Goal: Use online tool/utility: Utilize a website feature to perform a specific function

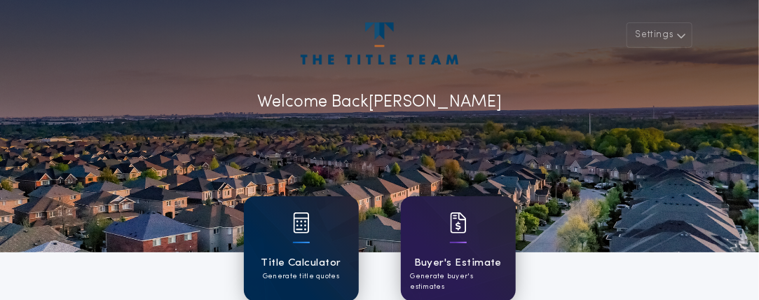
click at [307, 243] on div at bounding box center [301, 231] width 17 height 39
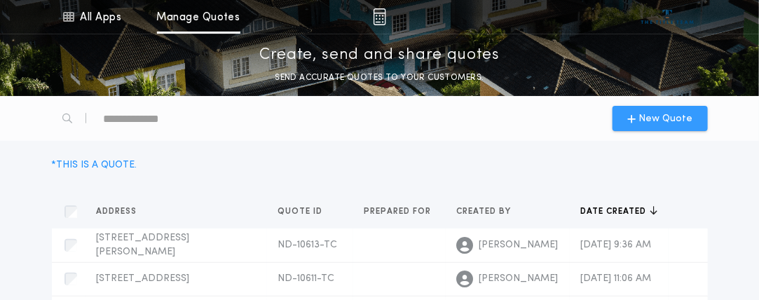
click at [668, 118] on span "New Quote" at bounding box center [666, 118] width 54 height 15
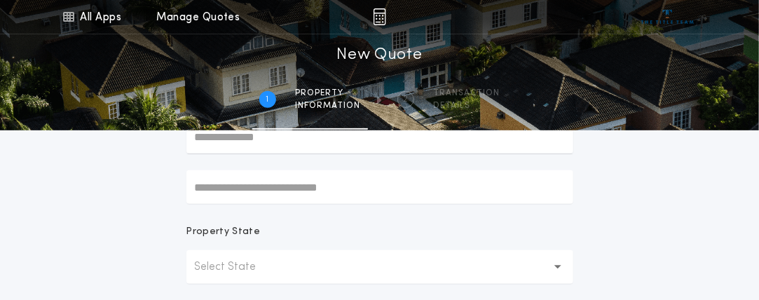
scroll to position [140, 0]
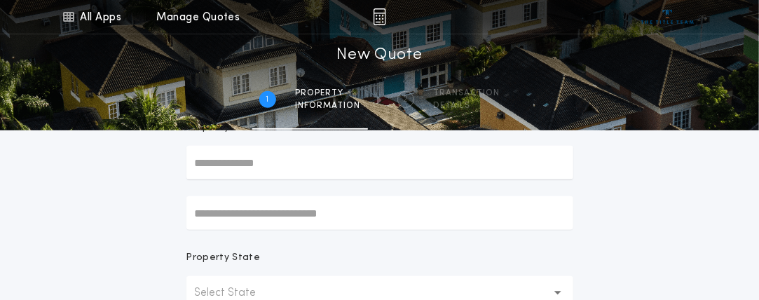
click at [240, 168] on input "text" at bounding box center [379, 163] width 387 height 34
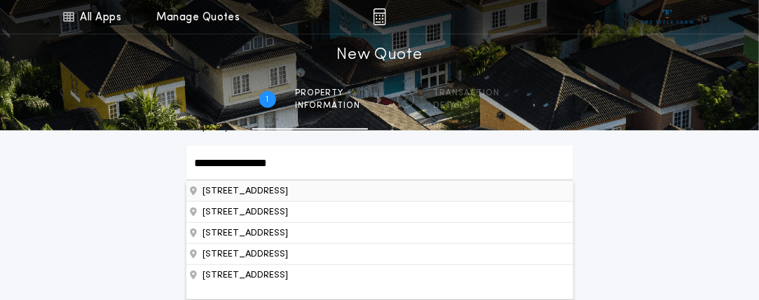
type input "**********"
click at [337, 193] on button "[STREET_ADDRESS]" at bounding box center [379, 190] width 387 height 21
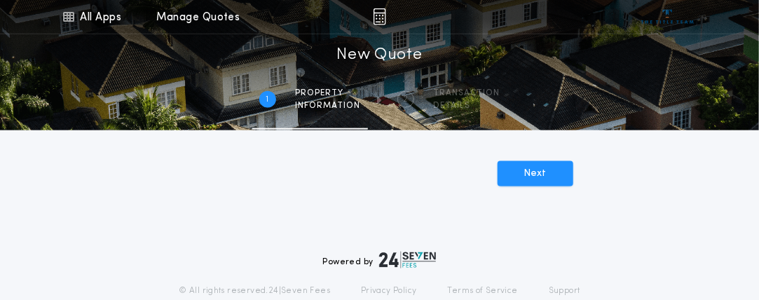
scroll to position [491, 0]
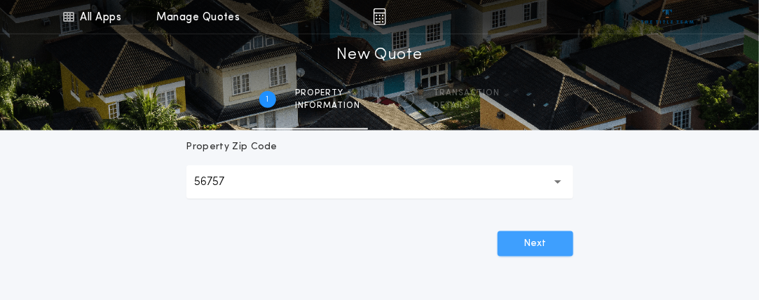
click at [539, 236] on button "Next" at bounding box center [536, 243] width 76 height 25
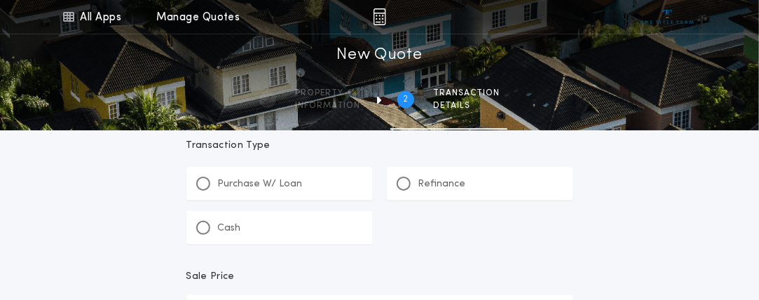
scroll to position [0, 0]
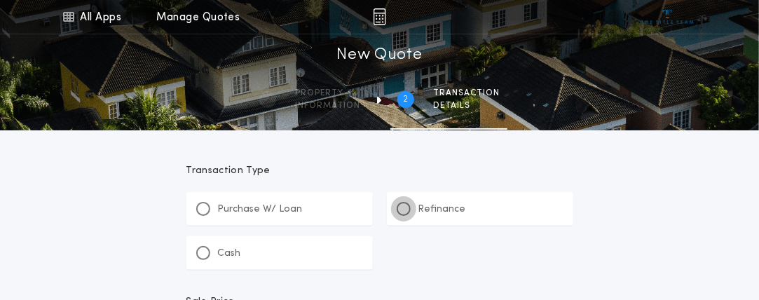
click at [408, 205] on div at bounding box center [404, 209] width 14 height 14
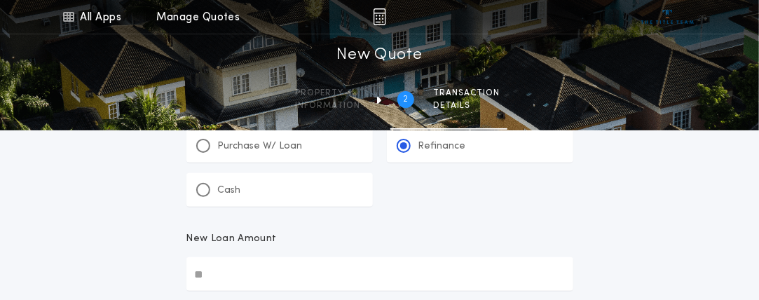
scroll to position [140, 0]
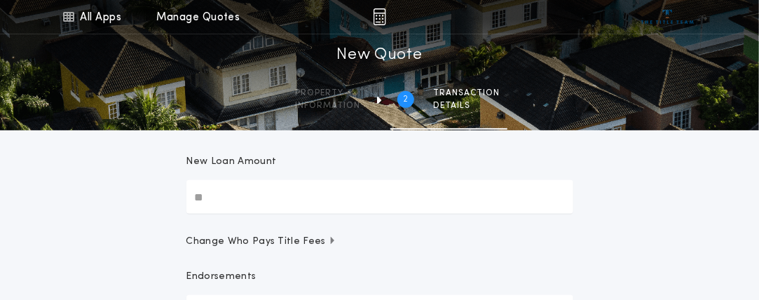
click at [227, 197] on input "New Loan Amount" at bounding box center [379, 197] width 387 height 34
type input "********"
click at [430, 247] on button "Change Who Pays Title Fees" at bounding box center [379, 242] width 387 height 14
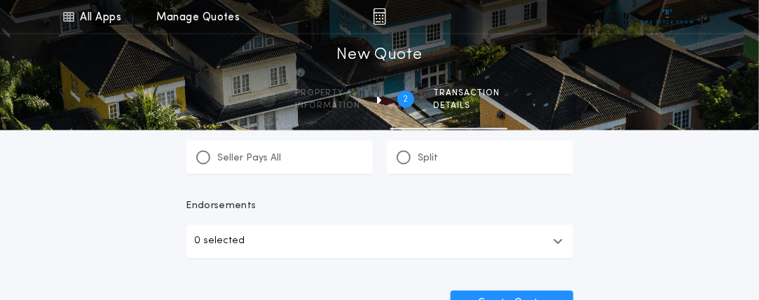
scroll to position [771, 0]
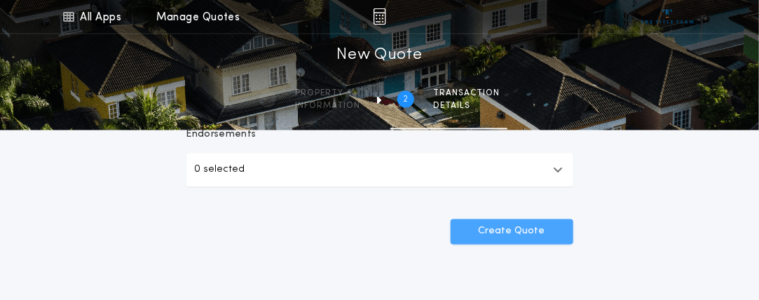
click at [515, 231] on button "Create Quote" at bounding box center [512, 231] width 123 height 25
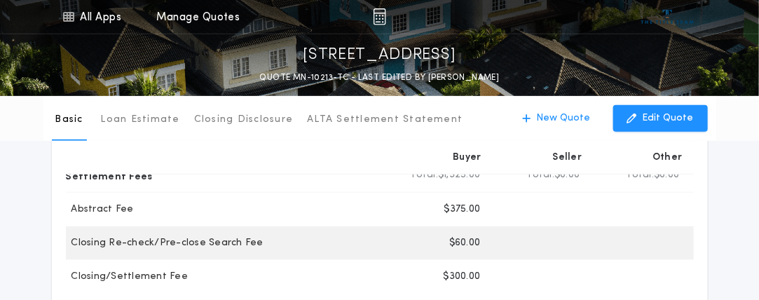
scroll to position [267, 0]
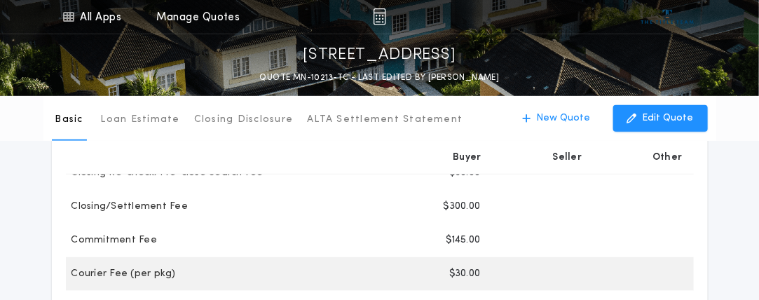
click at [540, 271] on div at bounding box center [541, 274] width 100 height 34
